Goal: Task Accomplishment & Management: Manage account settings

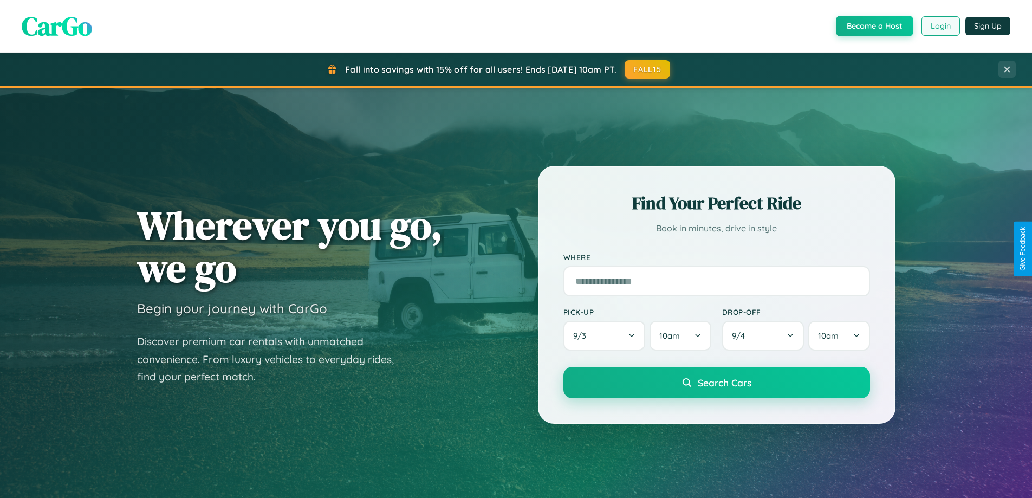
click at [939, 26] on button "Login" at bounding box center [940, 25] width 38 height 19
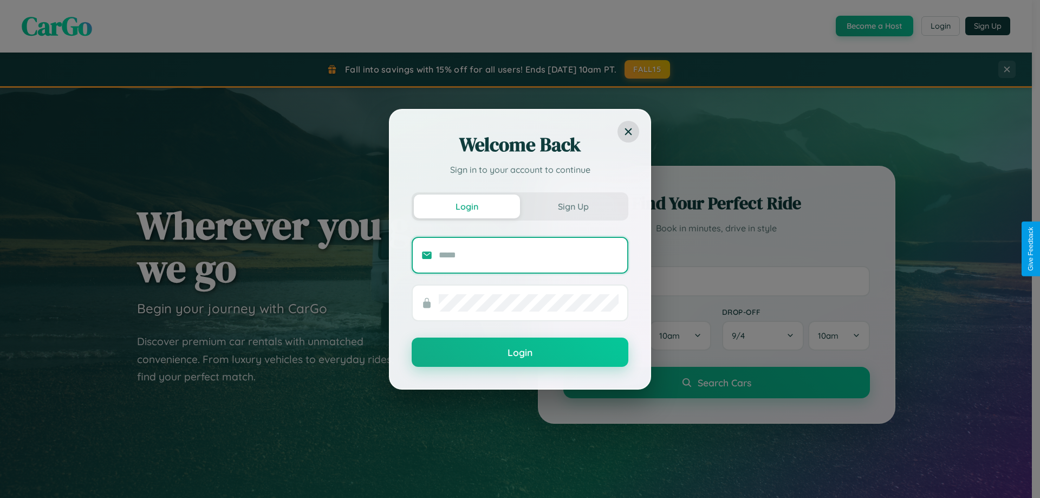
click at [528, 255] on input "text" at bounding box center [529, 254] width 180 height 17
type input "**********"
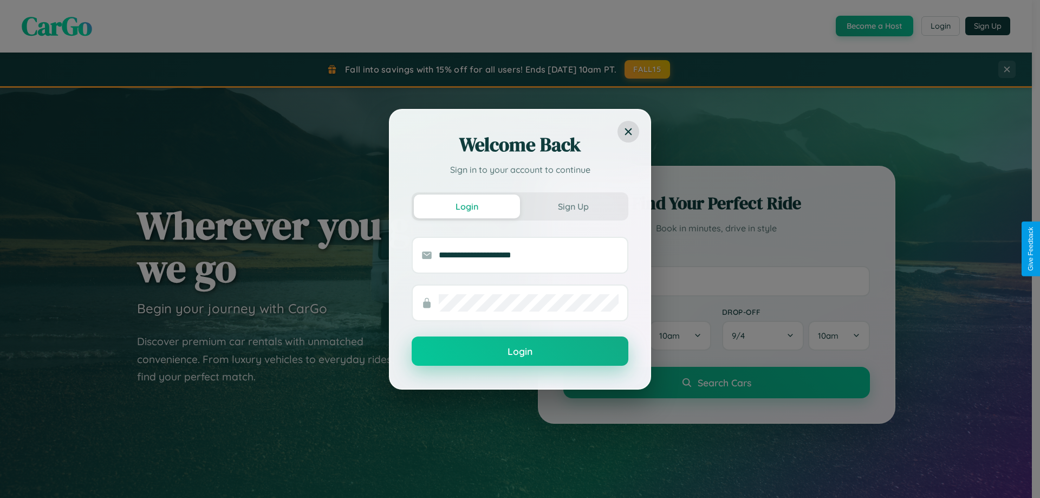
click at [520, 351] on button "Login" at bounding box center [520, 350] width 217 height 29
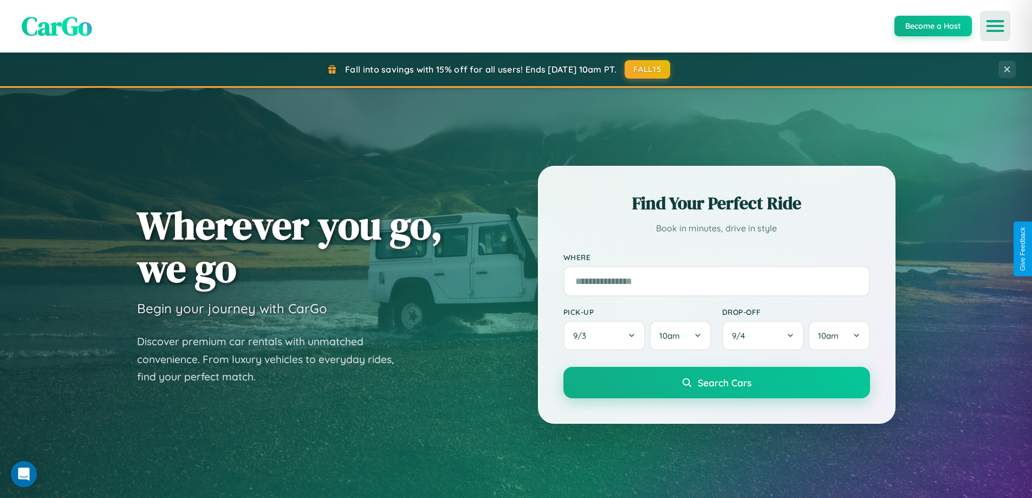
click at [995, 26] on icon "Open menu" at bounding box center [995, 26] width 16 height 10
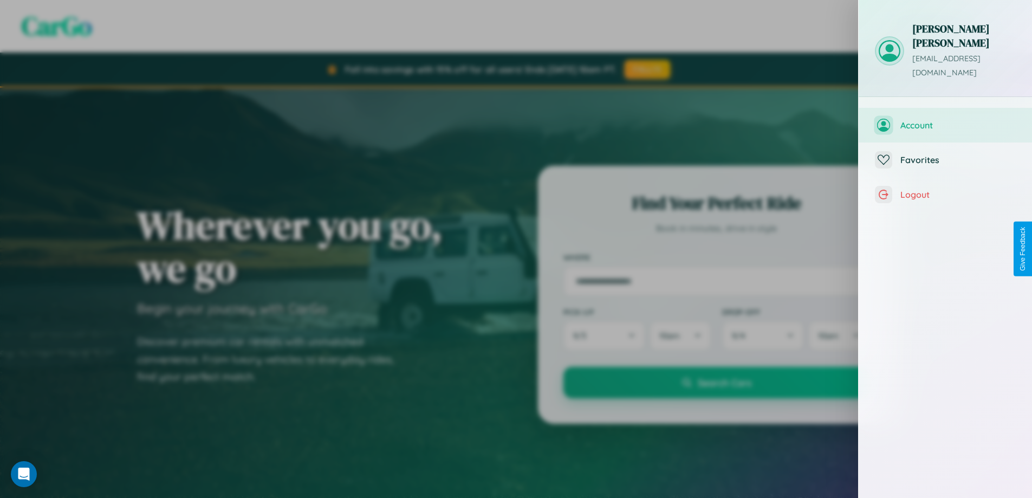
click at [945, 120] on span "Account" at bounding box center [957, 125] width 115 height 11
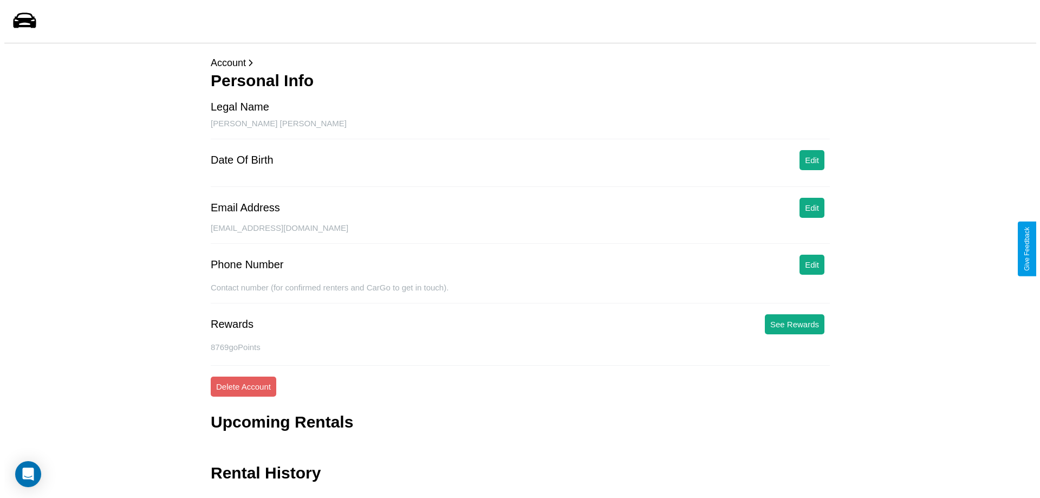
scroll to position [26, 0]
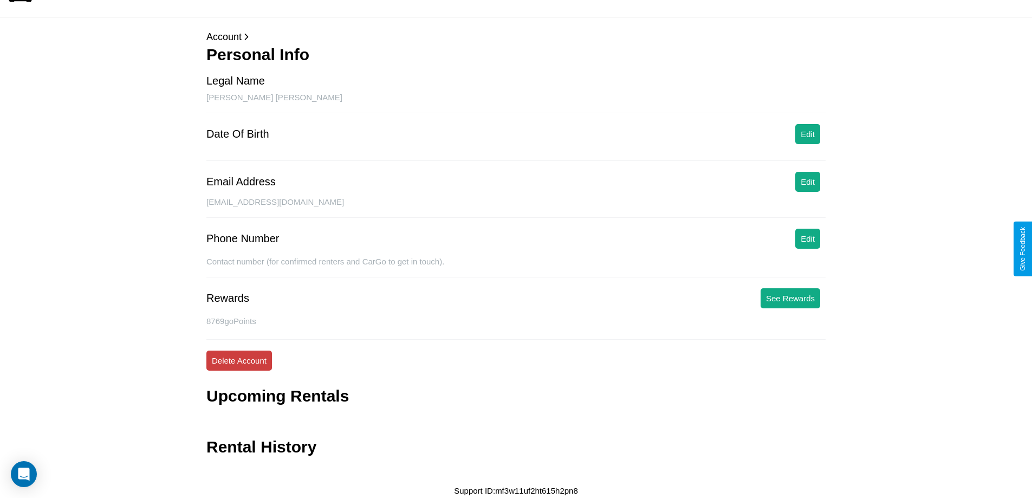
click at [239, 360] on button "Delete Account" at bounding box center [239, 360] width 66 height 20
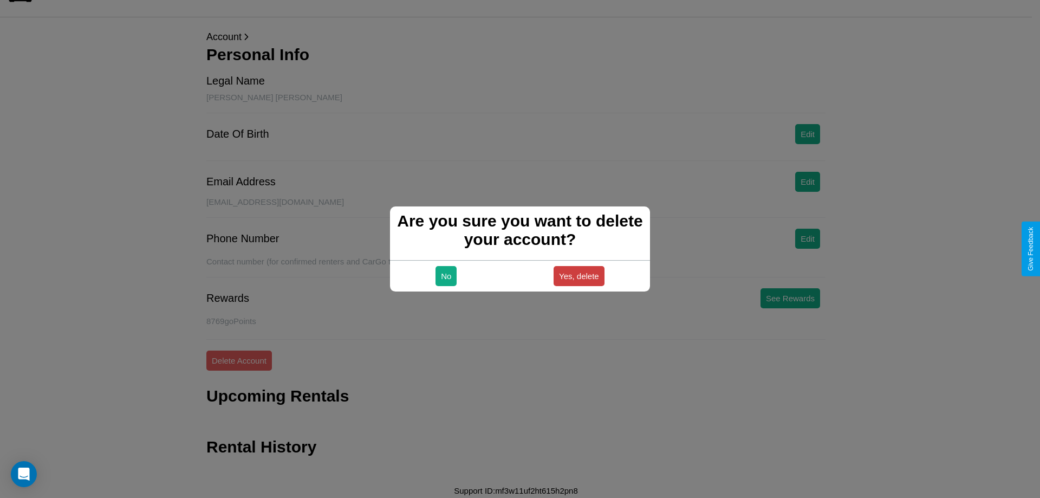
click at [578, 276] on button "Yes, delete" at bounding box center [578, 276] width 51 height 20
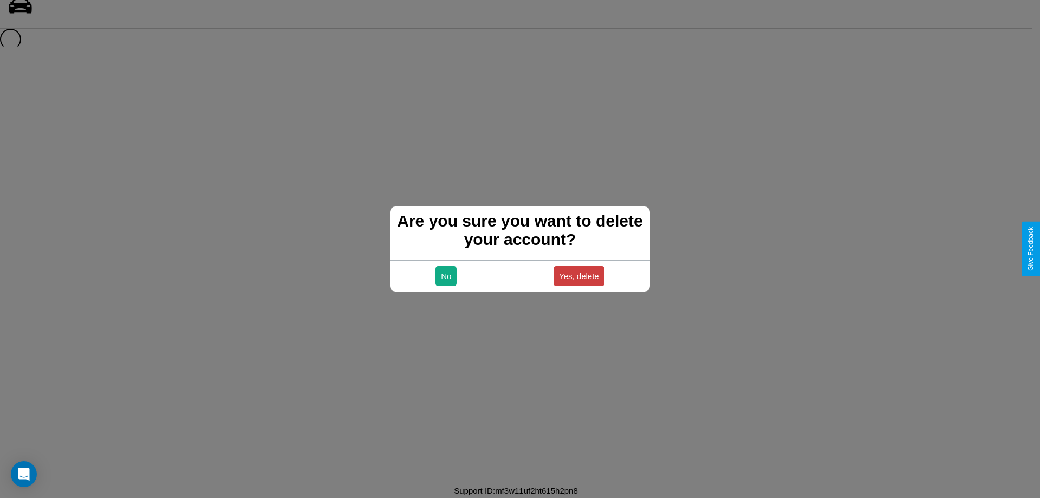
scroll to position [15, 0]
